Goal: Unclear

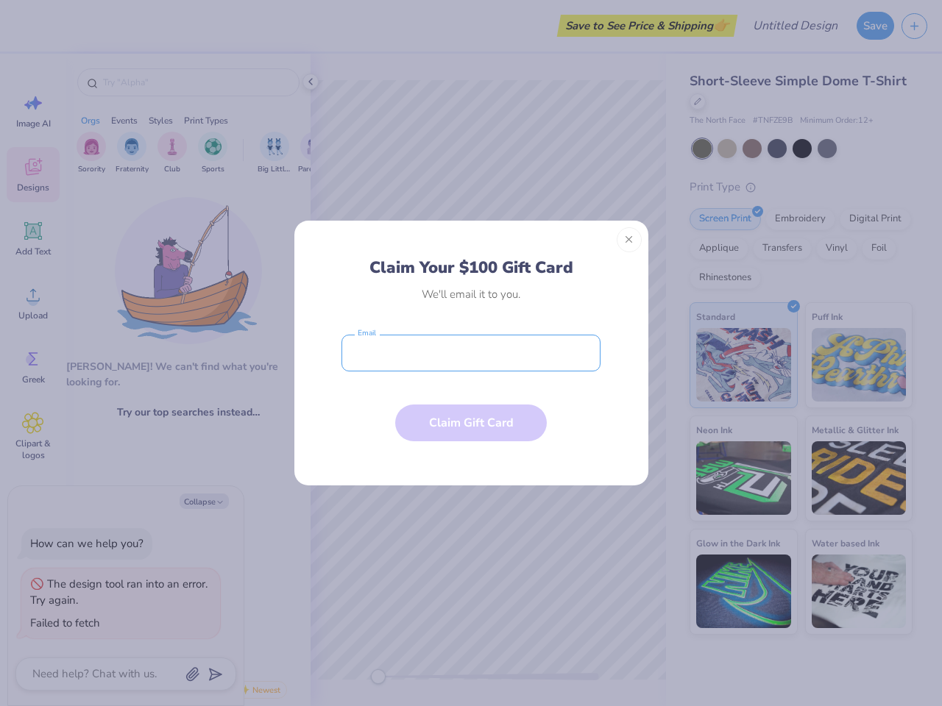
type textarea "x"
click at [471, 353] on input "email" at bounding box center [470, 353] width 259 height 37
click at [629, 240] on button "Close" at bounding box center [629, 239] width 25 height 25
